Goal: Task Accomplishment & Management: Manage account settings

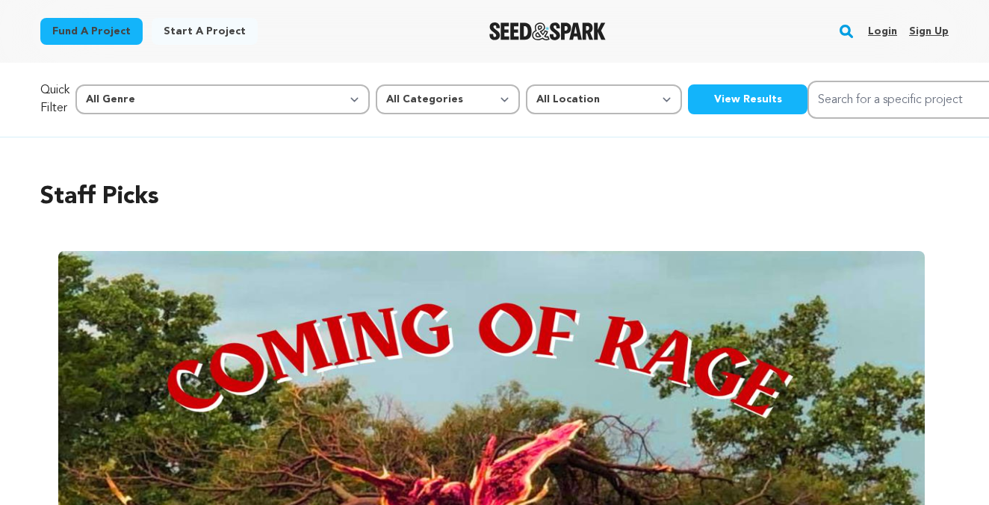
scroll to position [0, 2041]
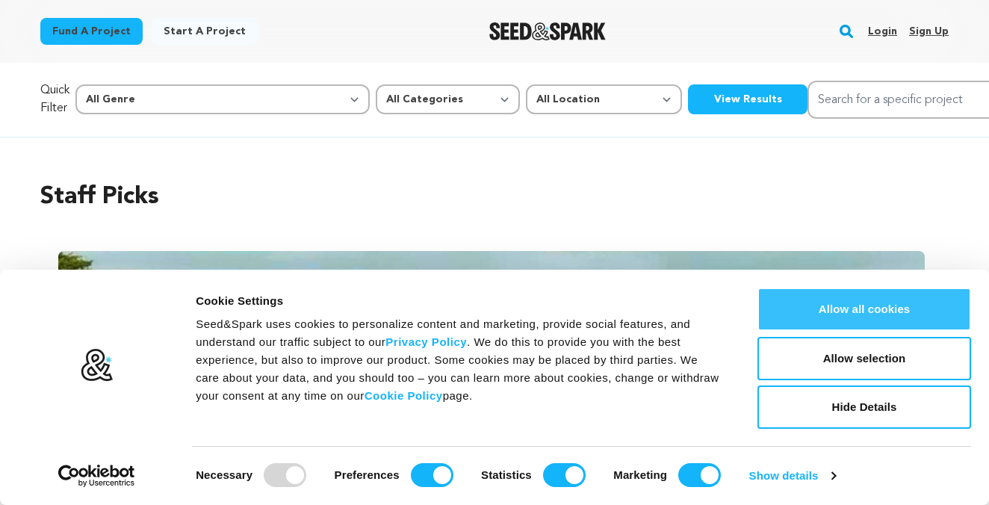
click at [869, 314] on button "Allow all cookies" at bounding box center [864, 309] width 214 height 43
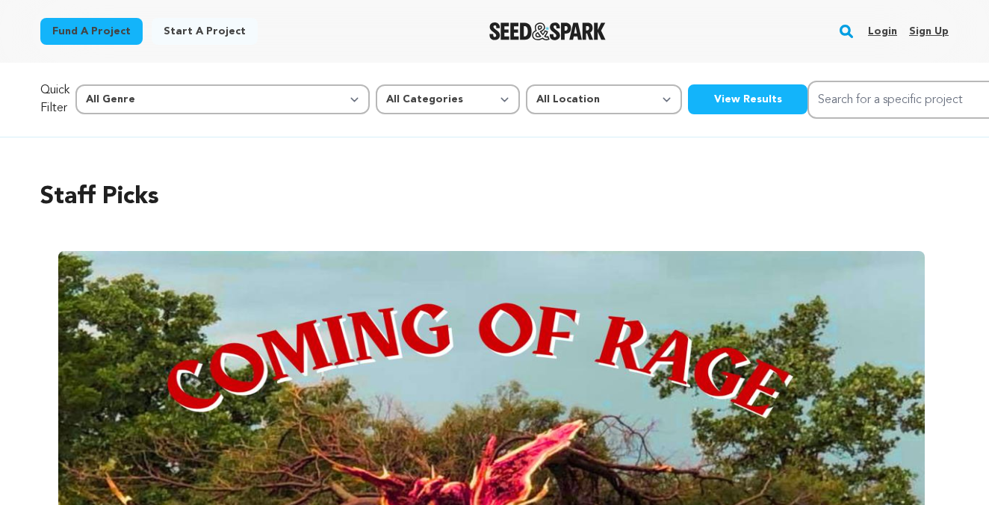
click at [887, 31] on link "Login" at bounding box center [882, 31] width 29 height 24
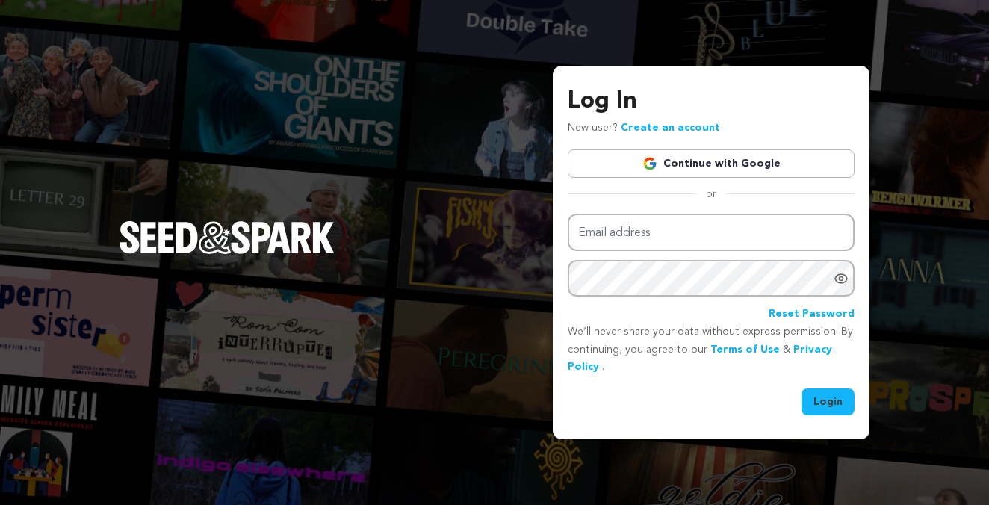
click at [710, 160] on link "Continue with Google" at bounding box center [711, 163] width 287 height 28
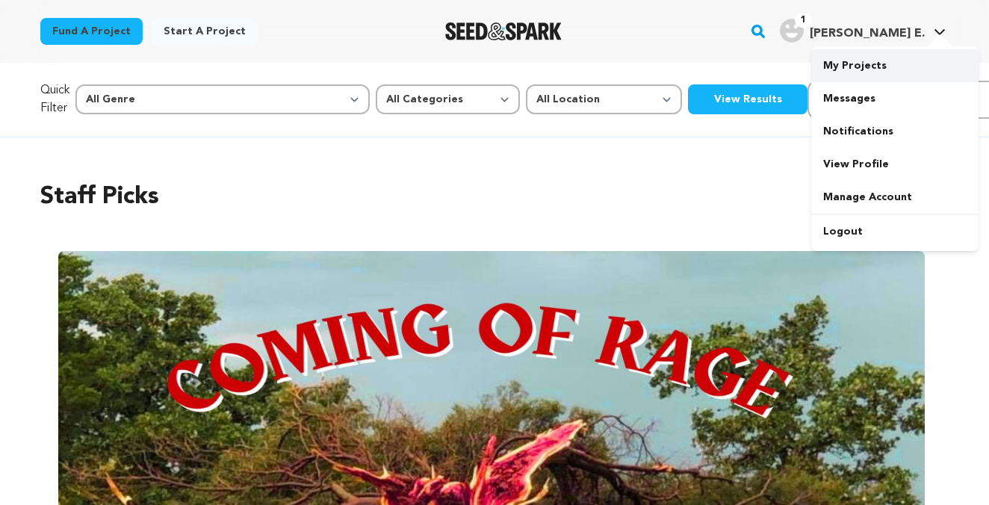
click at [860, 68] on link "My Projects" at bounding box center [894, 65] width 167 height 33
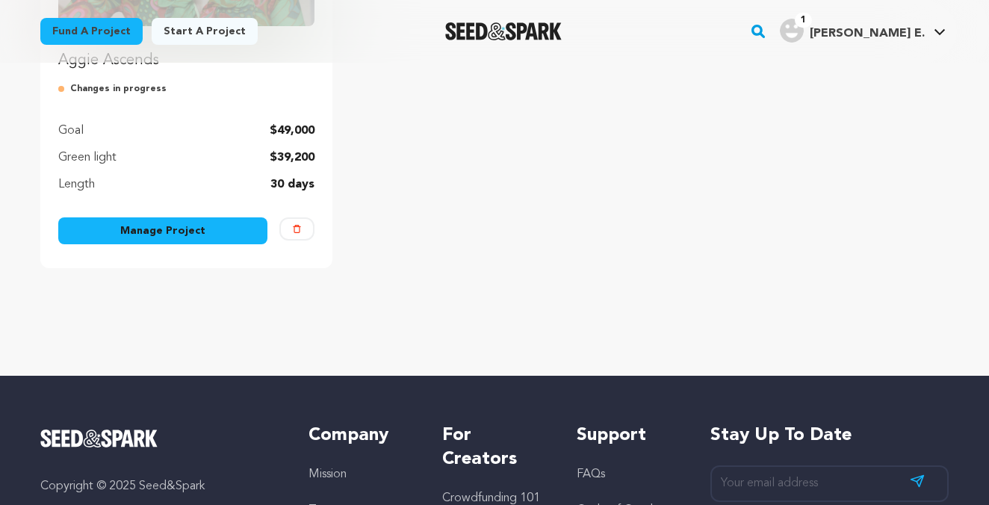
scroll to position [391, 0]
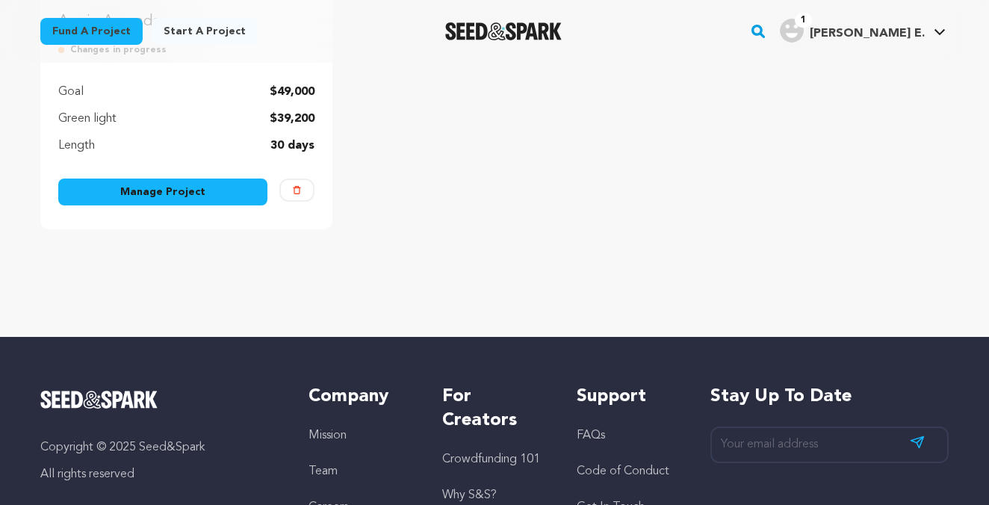
click at [167, 188] on link "Manage Project" at bounding box center [162, 192] width 209 height 27
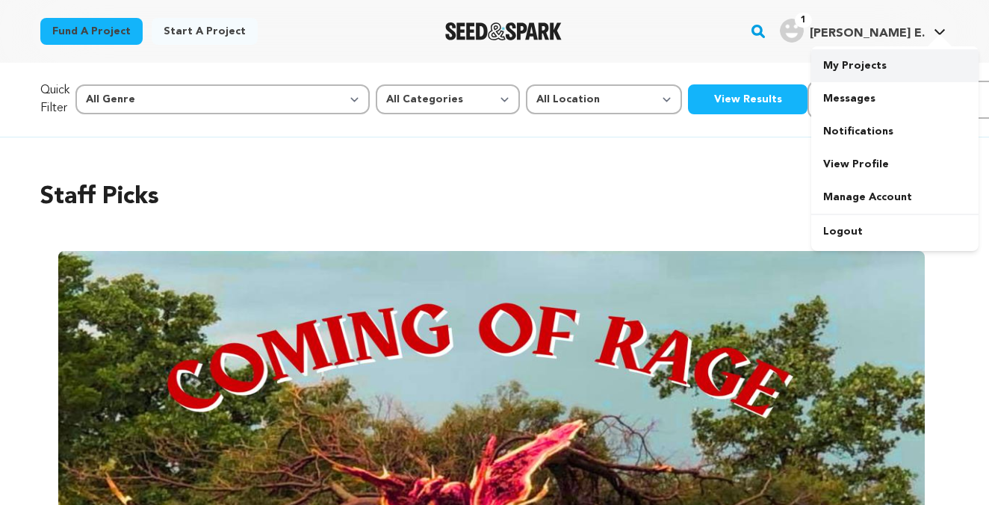
click at [876, 65] on link "My Projects" at bounding box center [894, 65] width 167 height 33
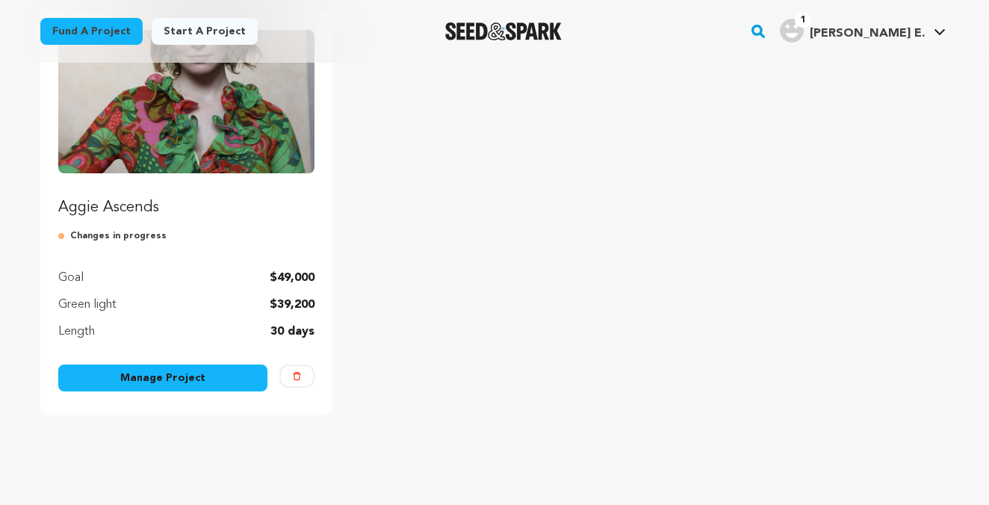
scroll to position [208, 0]
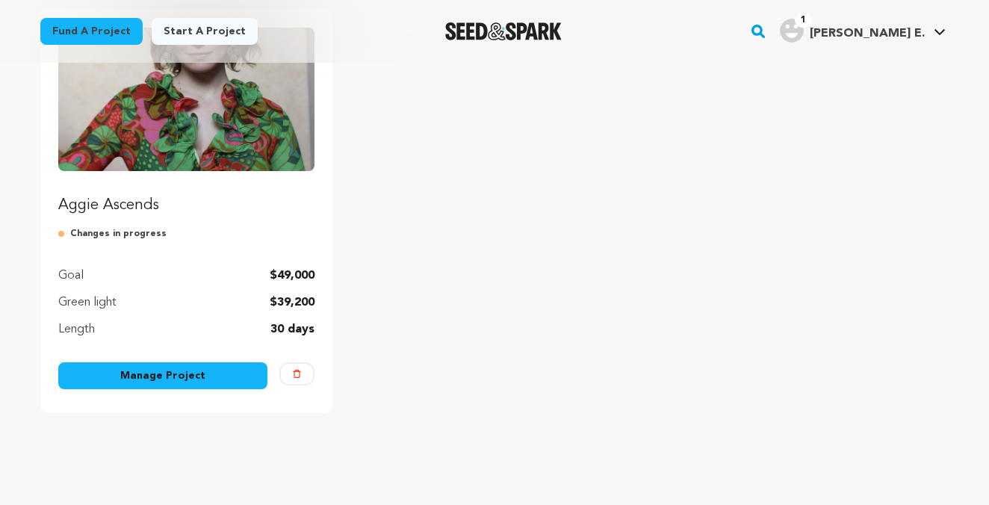
click at [151, 375] on link "Manage Project" at bounding box center [162, 375] width 209 height 27
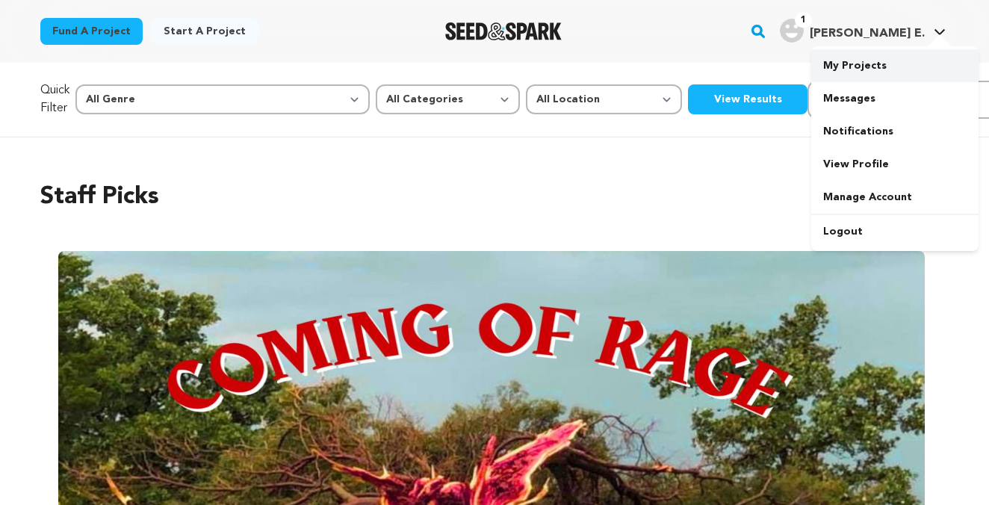
click at [861, 62] on link "My Projects" at bounding box center [894, 65] width 167 height 33
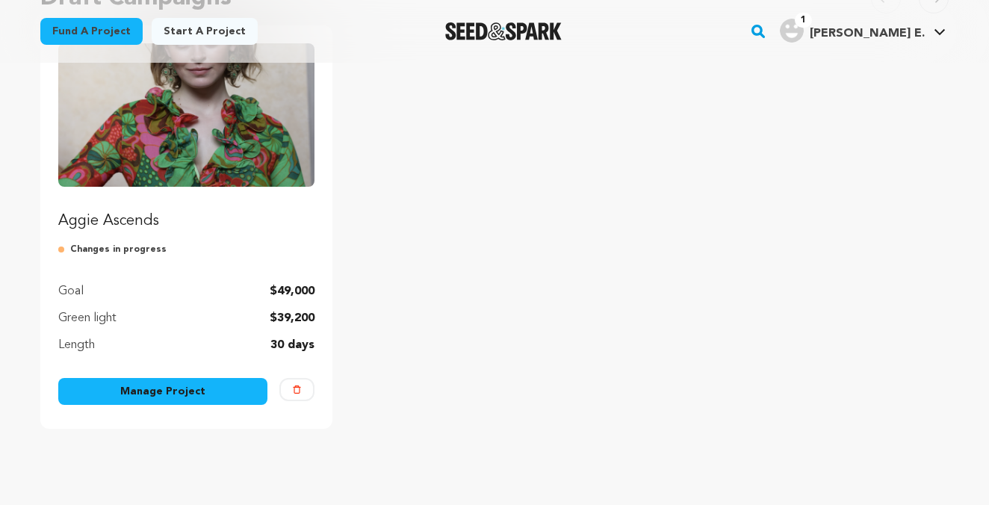
scroll to position [194, 0]
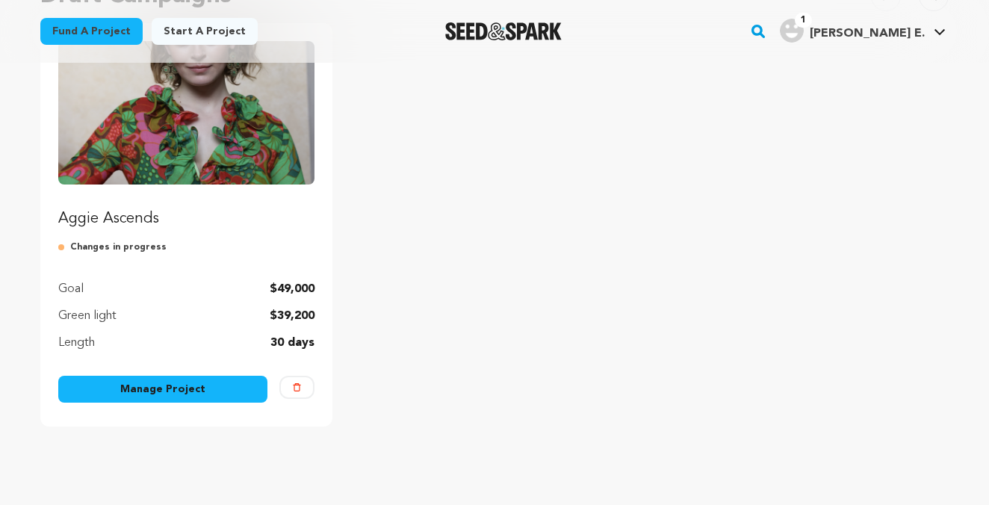
click at [149, 385] on link "Manage Project" at bounding box center [162, 389] width 209 height 27
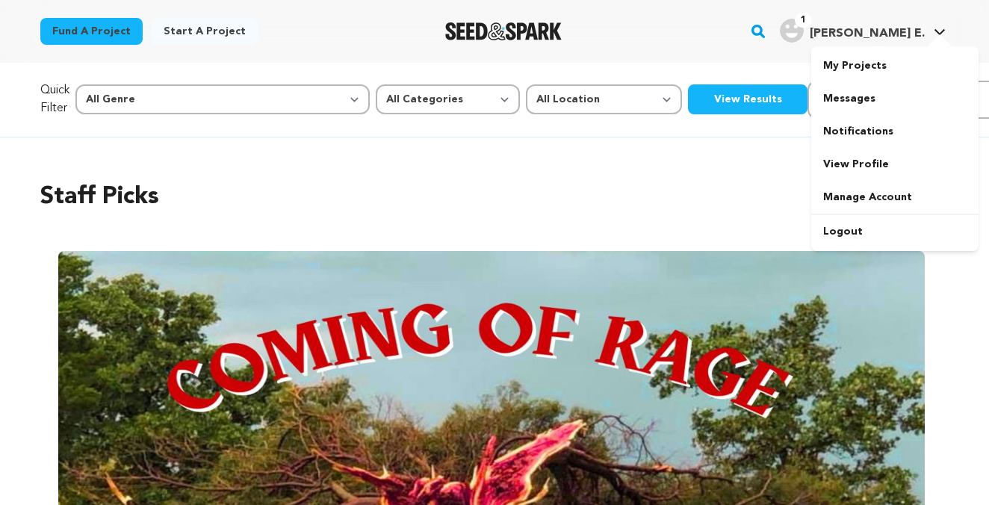
click at [935, 28] on link "1 Rarey E. Rarey E." at bounding box center [863, 29] width 172 height 27
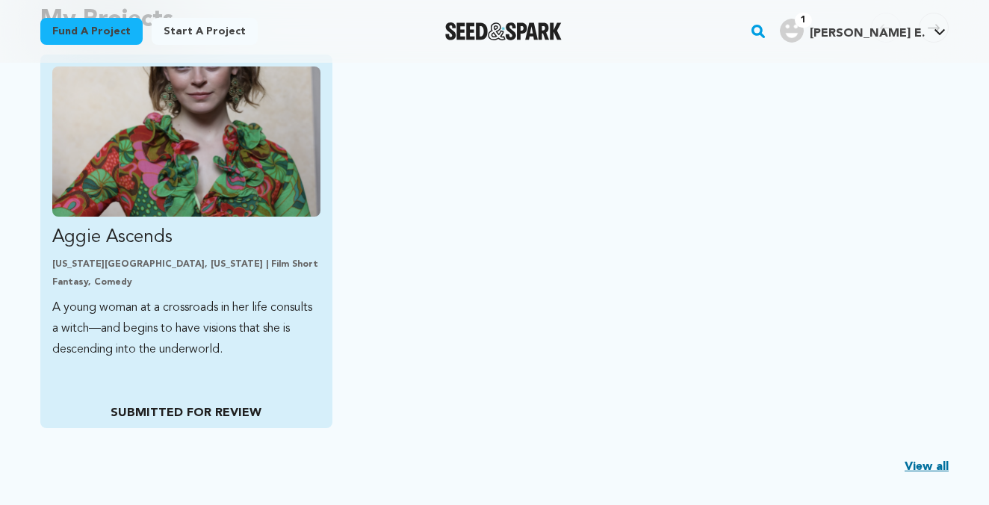
scroll to position [335, 0]
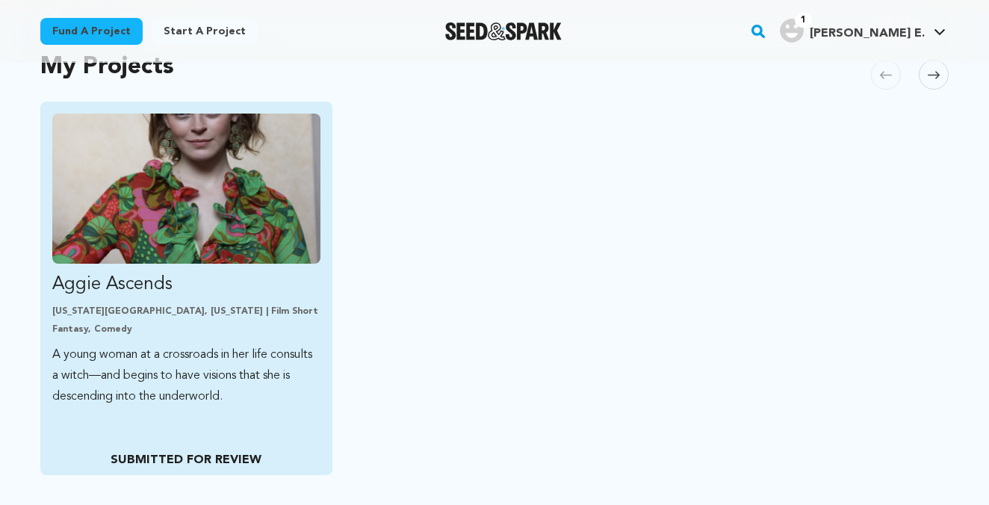
click at [159, 317] on p "[US_STATE][GEOGRAPHIC_DATA], [US_STATE] | Film Short" at bounding box center [186, 311] width 268 height 12
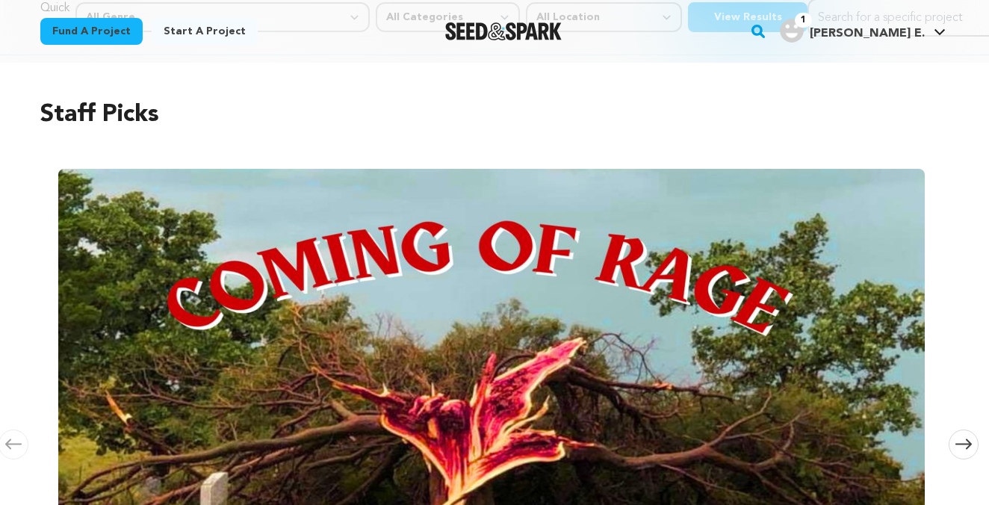
scroll to position [120, 0]
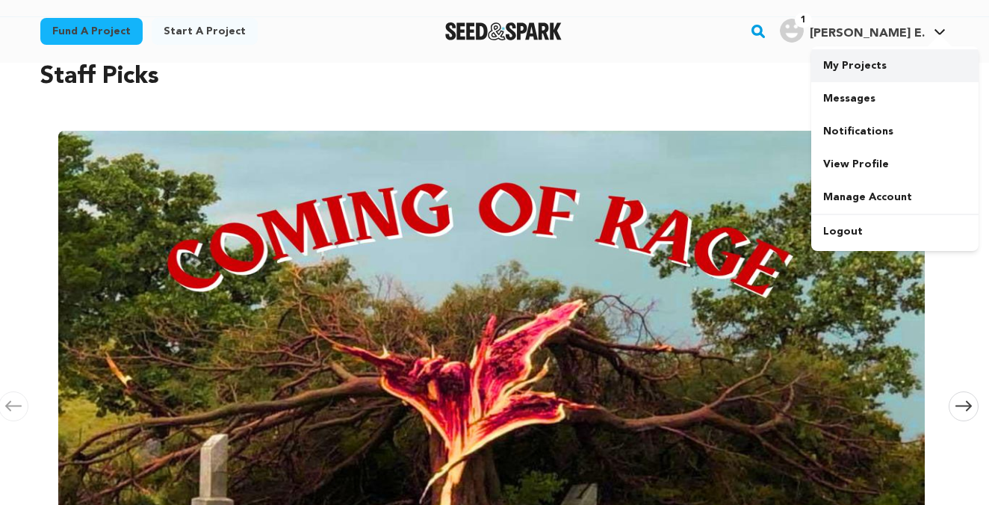
click at [866, 69] on link "My Projects" at bounding box center [894, 65] width 167 height 33
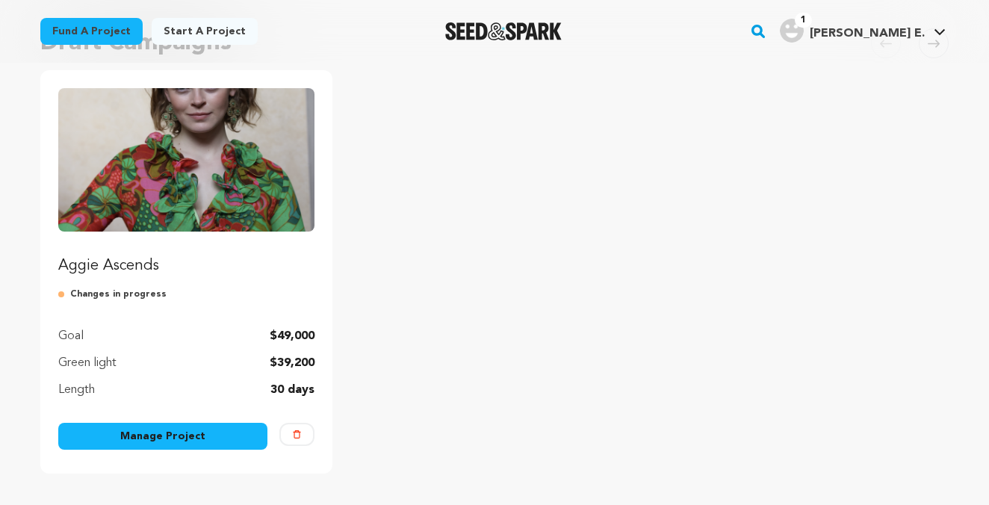
scroll to position [147, 0]
click at [217, 434] on link "Manage Project" at bounding box center [162, 436] width 209 height 27
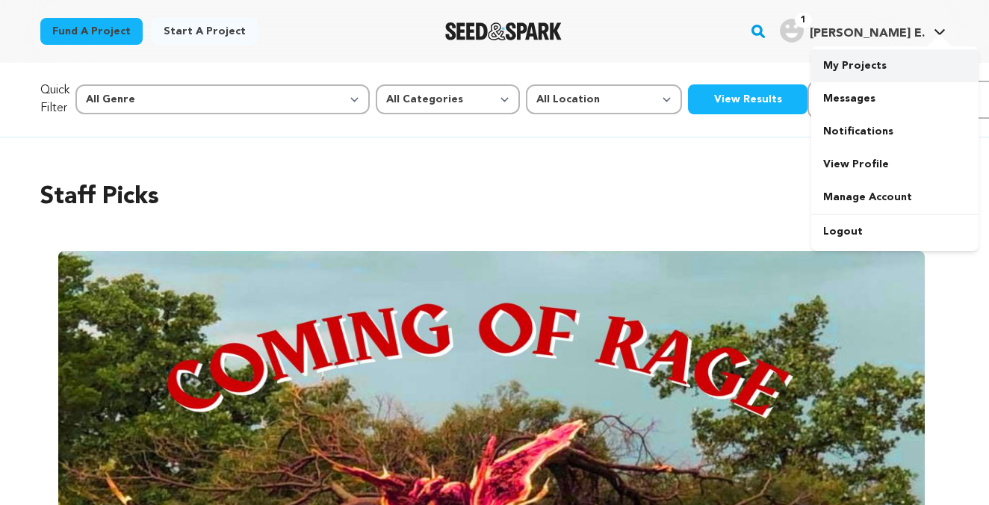
click at [878, 68] on link "My Projects" at bounding box center [894, 65] width 167 height 33
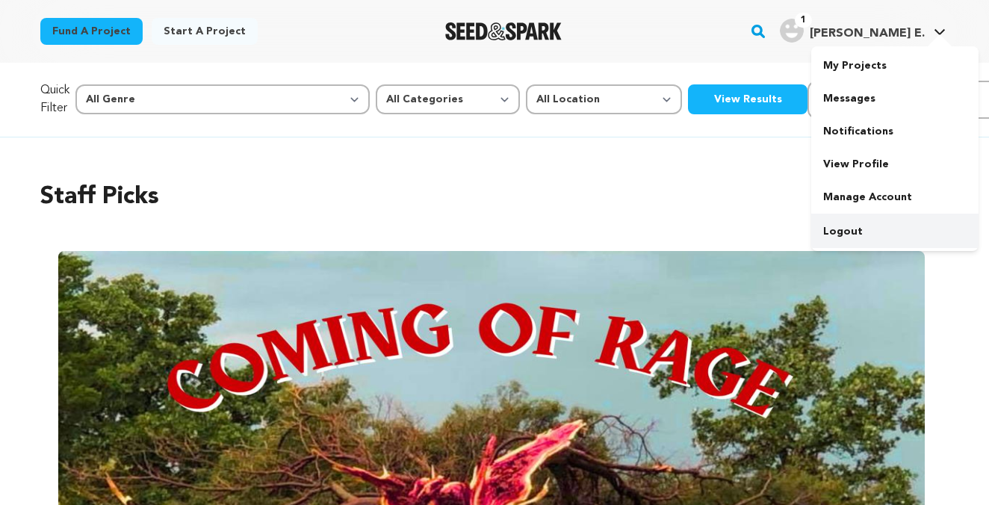
click at [837, 227] on link "Logout" at bounding box center [894, 231] width 167 height 33
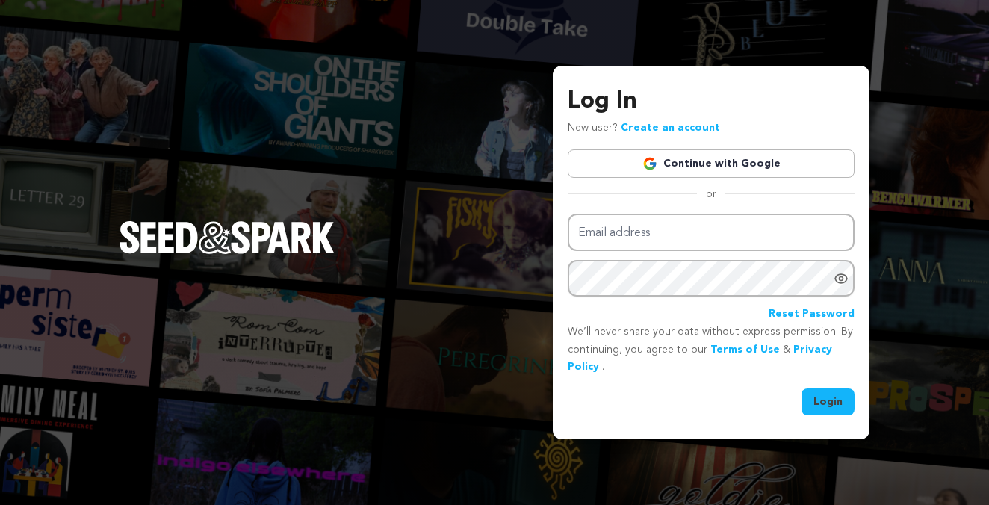
click at [745, 169] on link "Continue with Google" at bounding box center [711, 163] width 287 height 28
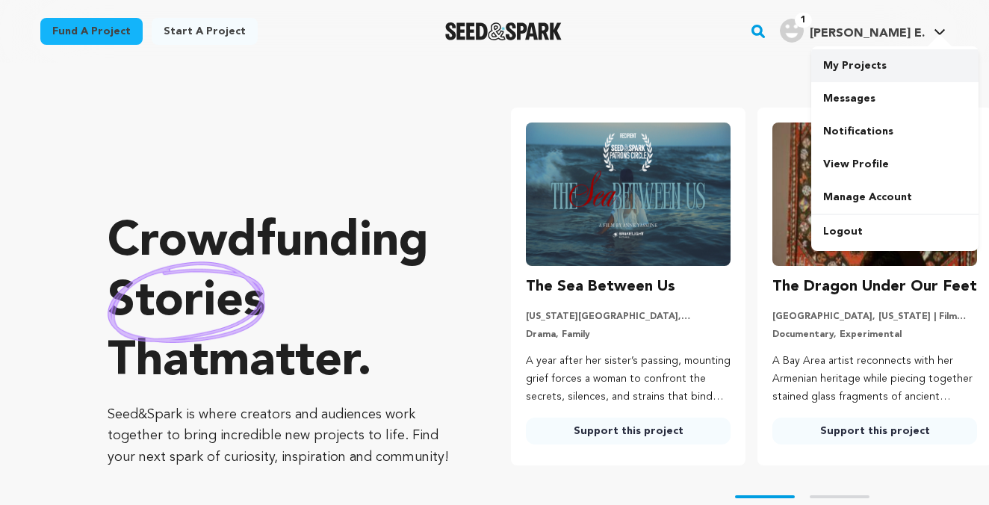
click at [871, 70] on link "My Projects" at bounding box center [894, 65] width 167 height 33
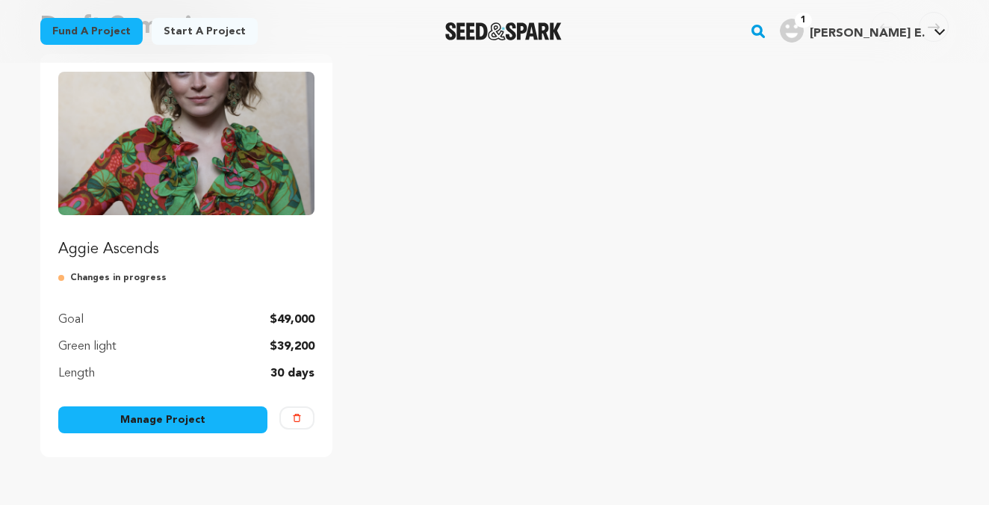
scroll to position [173, 0]
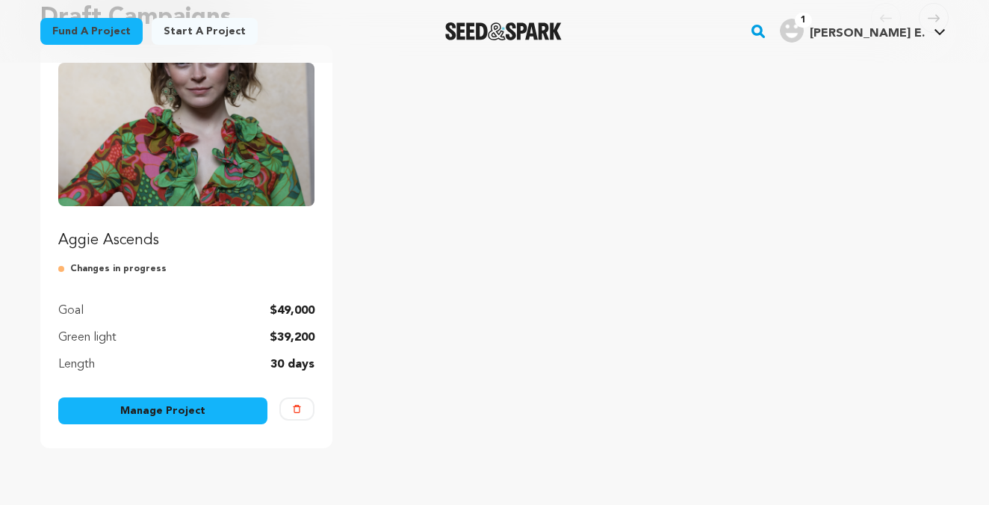
click at [170, 412] on link "Manage Project" at bounding box center [162, 410] width 209 height 27
click at [145, 177] on img "Fund Aggie Ascends" at bounding box center [186, 134] width 256 height 143
